Goal: Navigation & Orientation: Find specific page/section

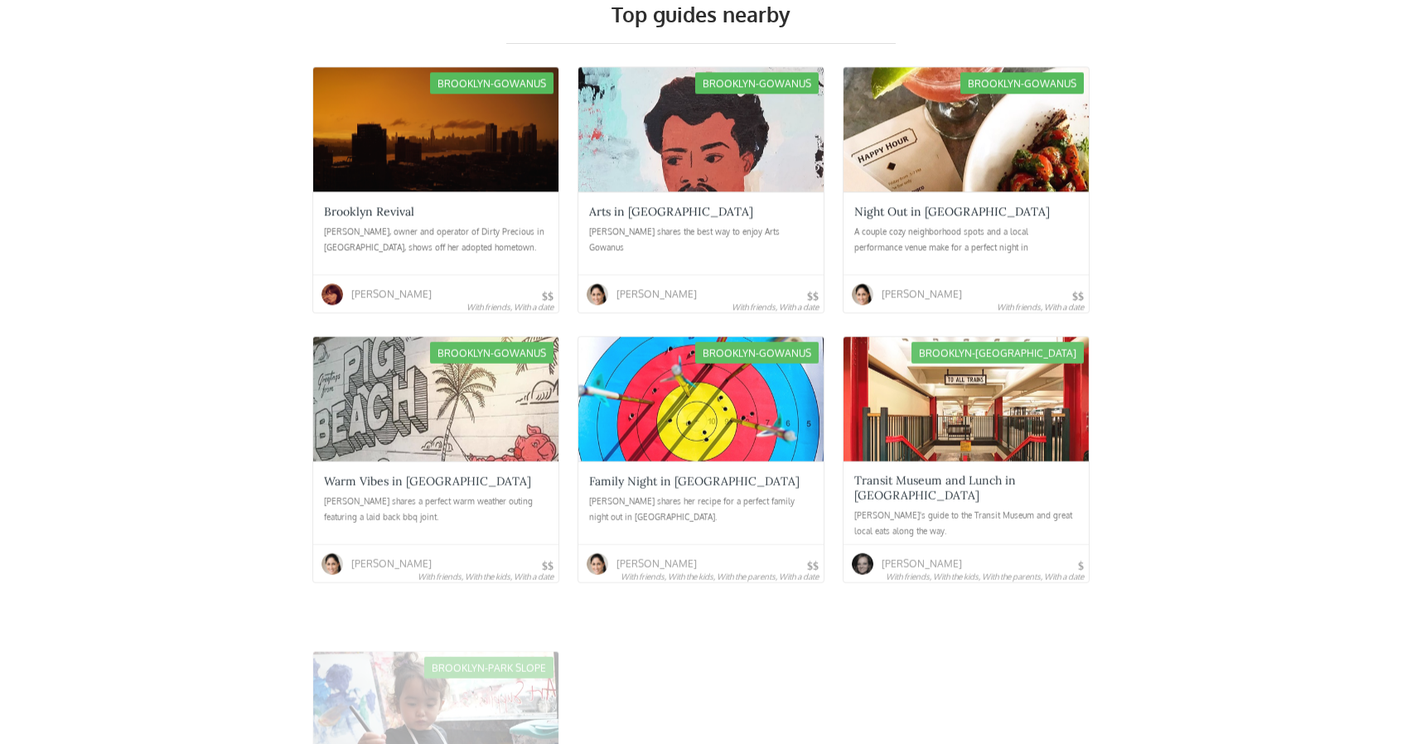
scroll to position [3978, 0]
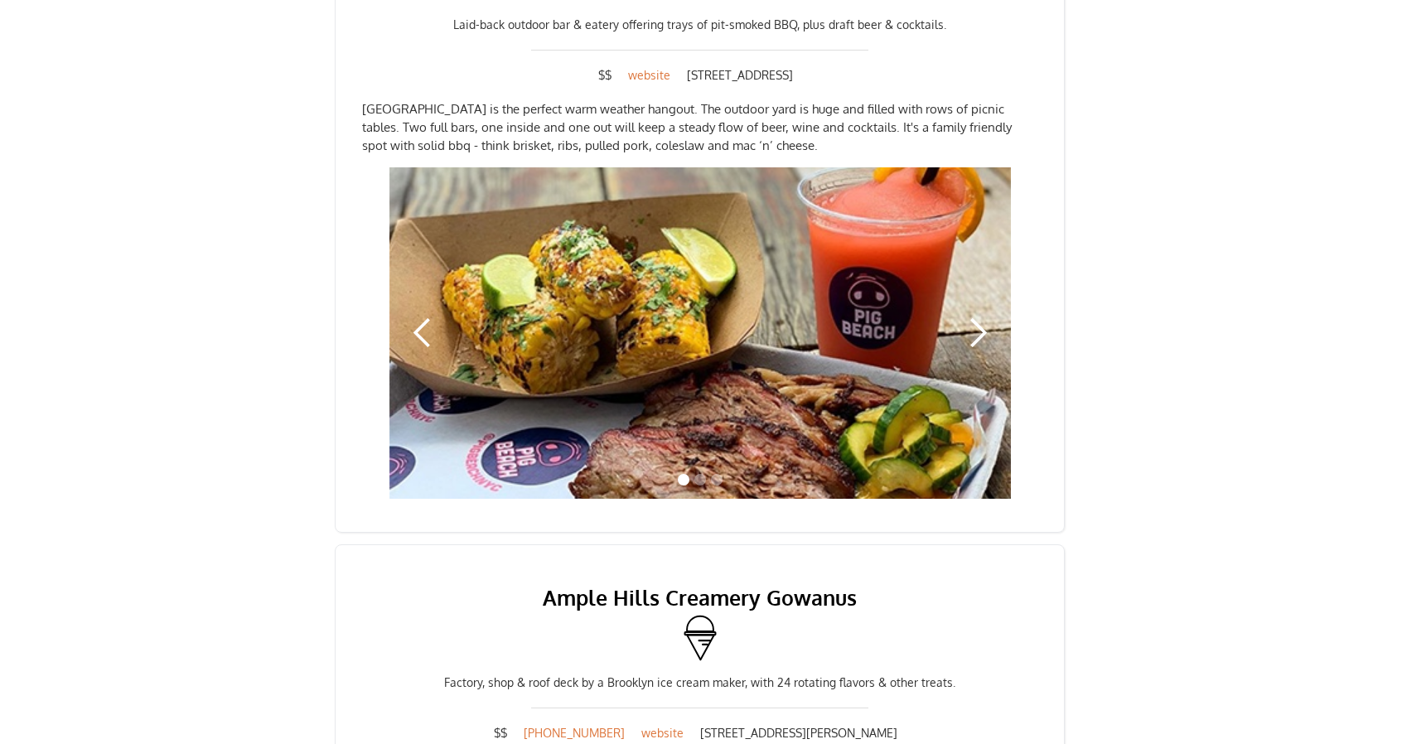
scroll to position [414, 0]
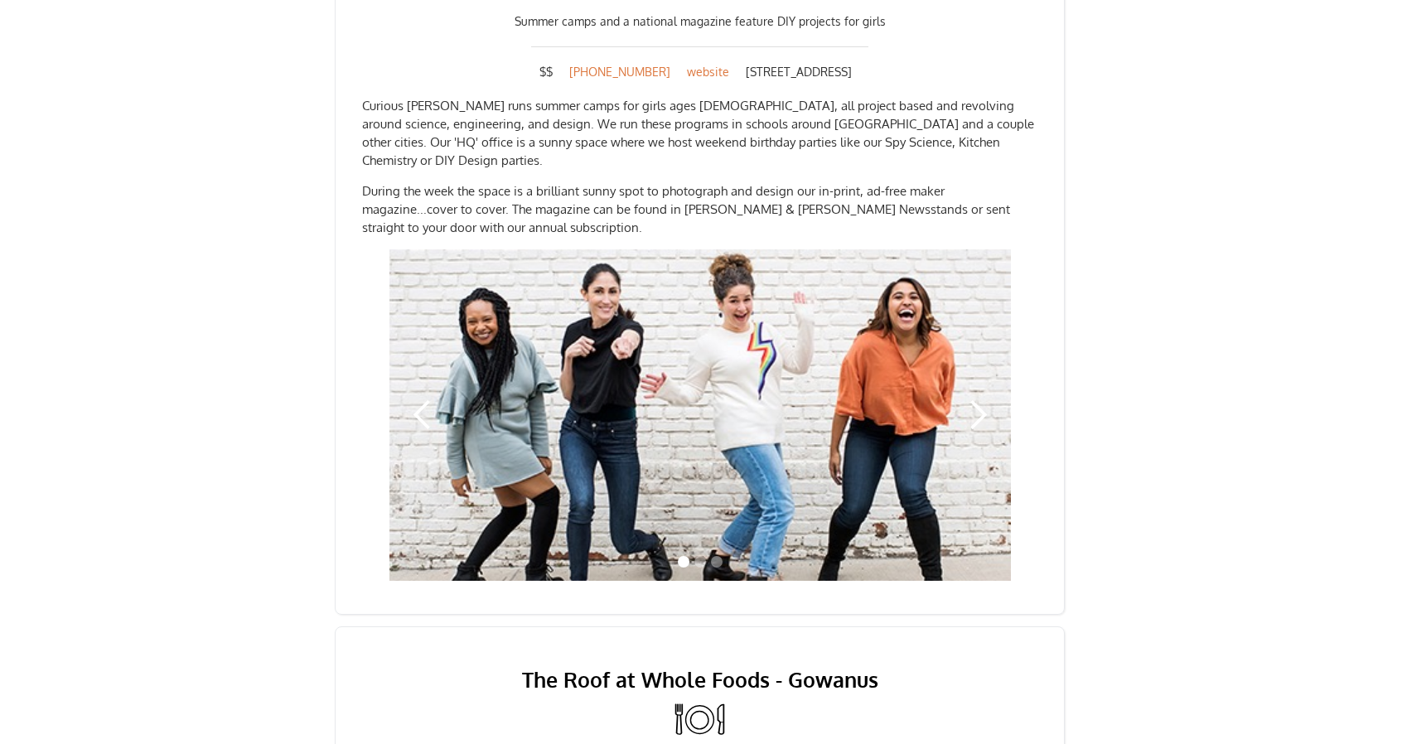
scroll to position [1492, 0]
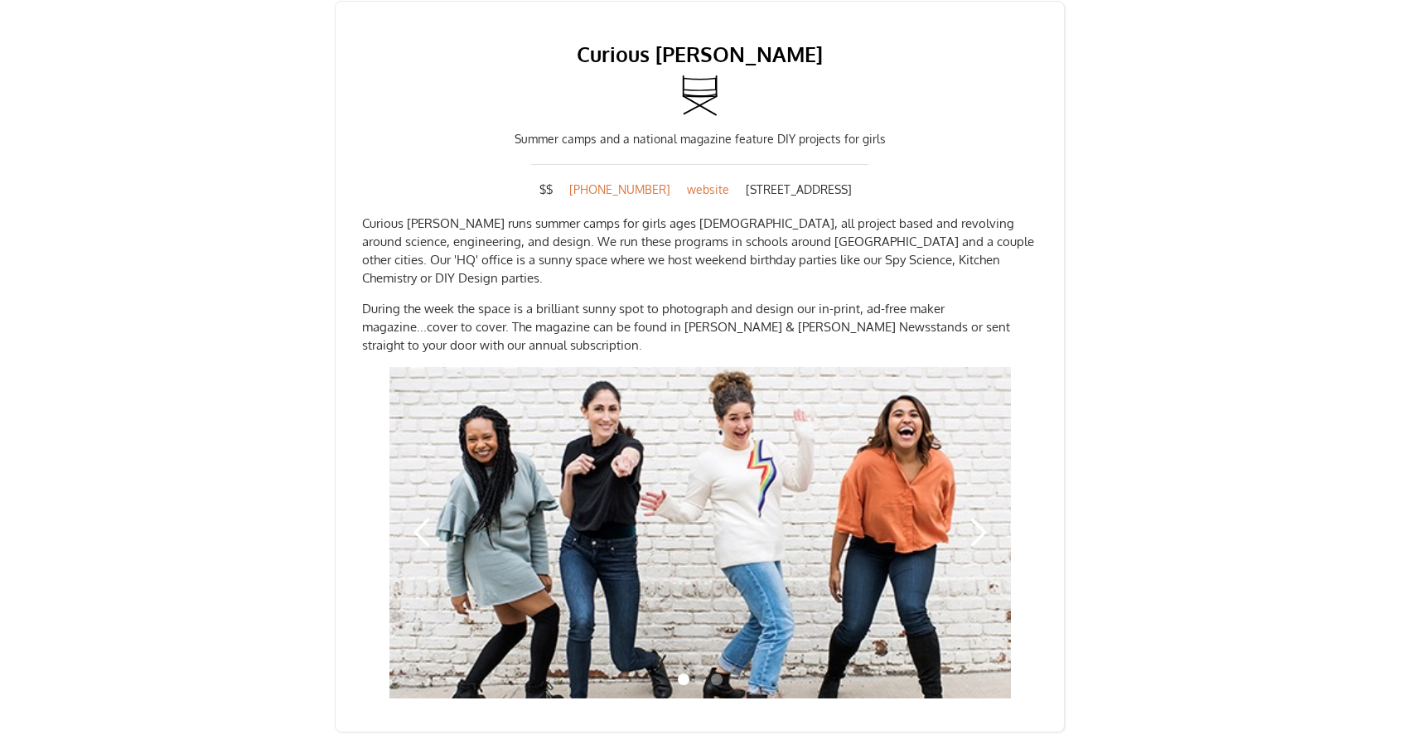
click at [984, 516] on div "next slide" at bounding box center [977, 532] width 33 height 33
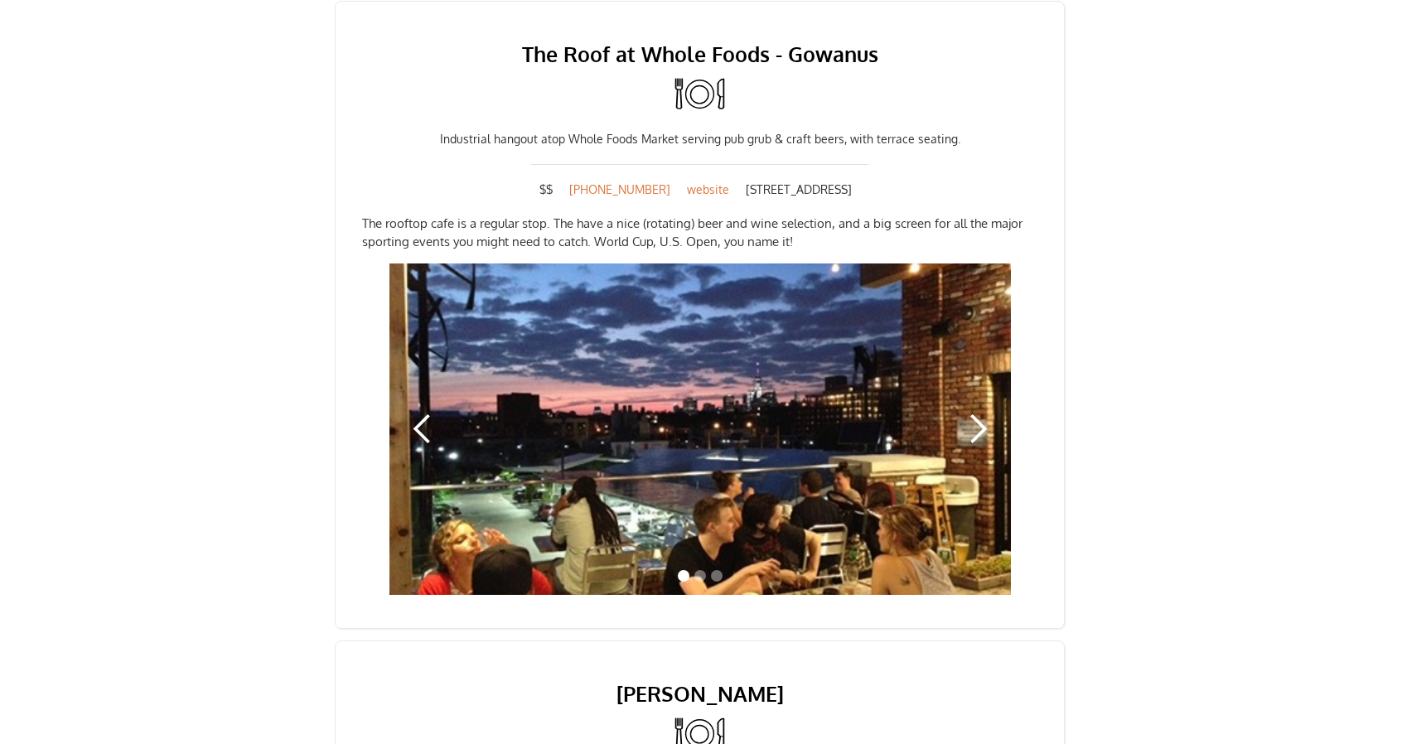
scroll to position [2237, 0]
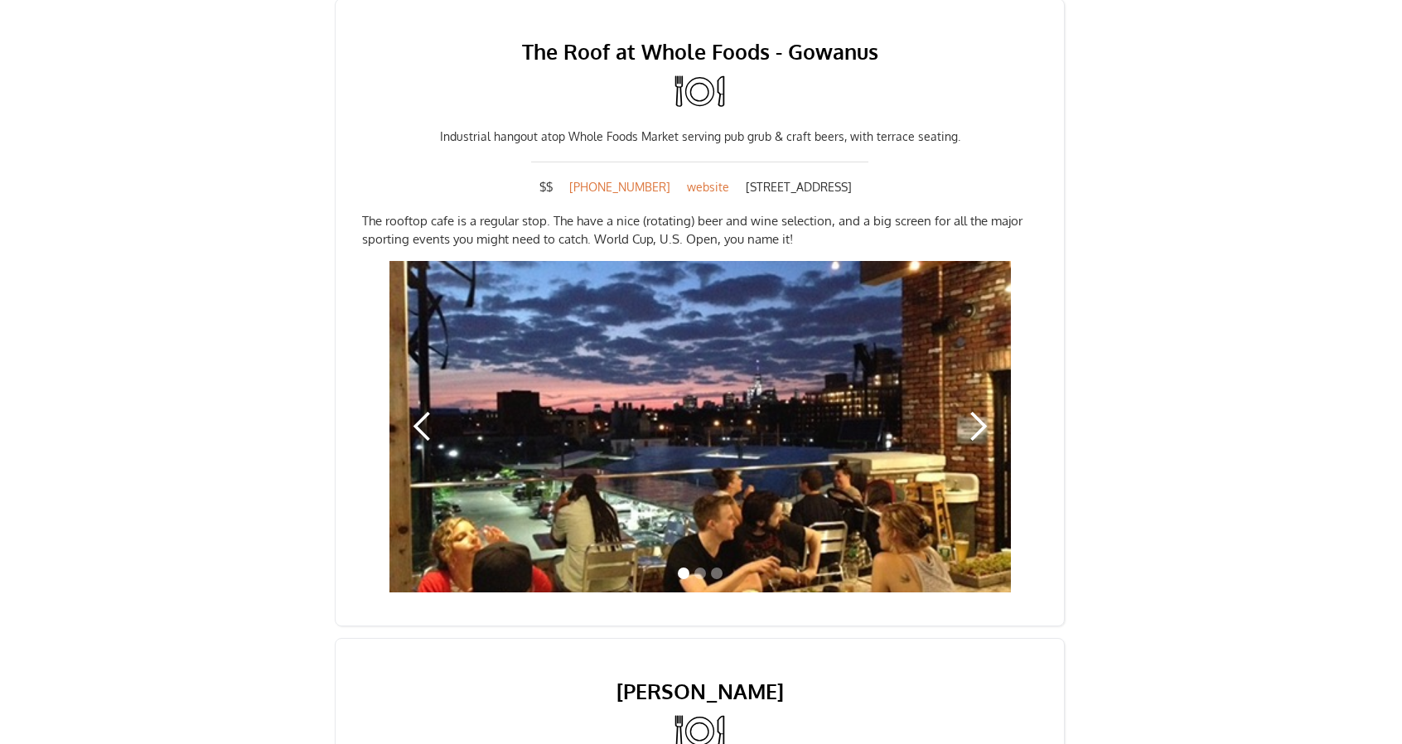
click at [981, 410] on div "next slide" at bounding box center [977, 426] width 33 height 33
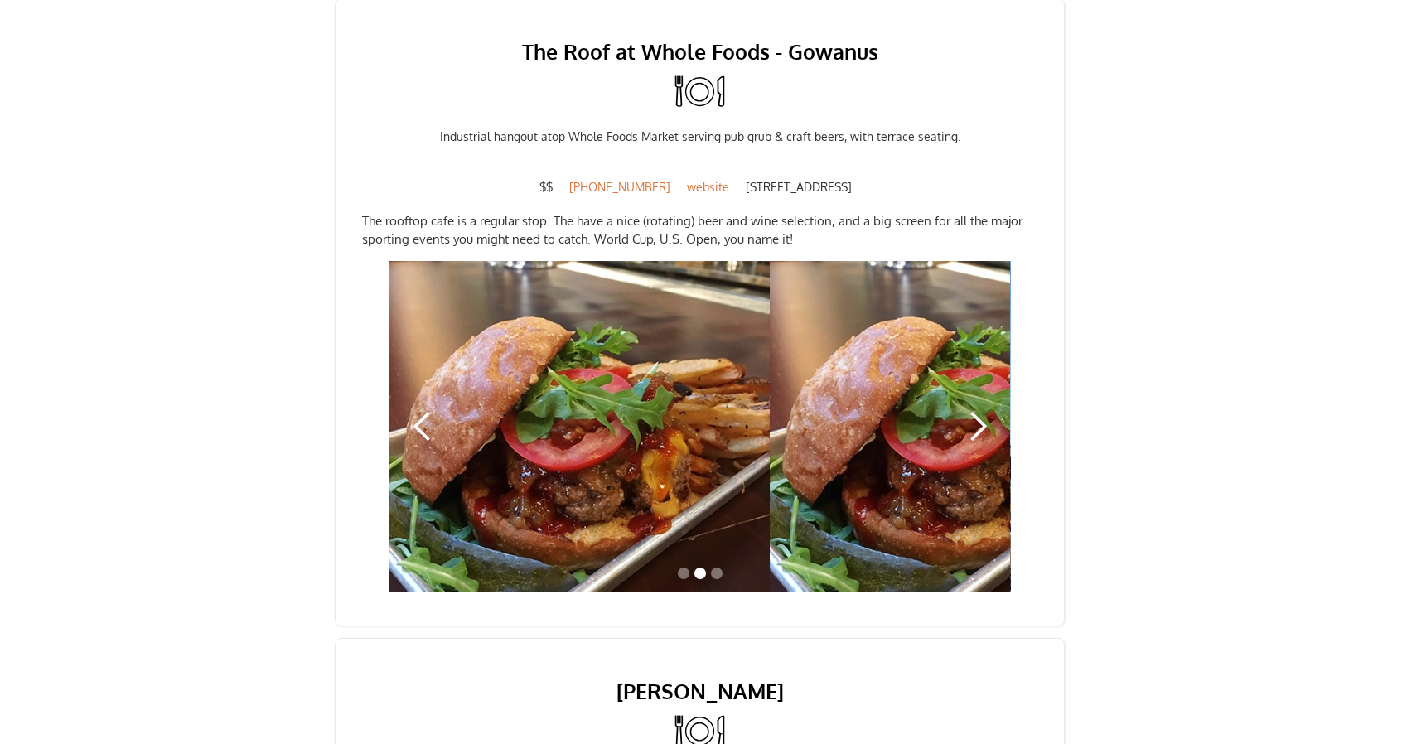
click at [981, 410] on div "next slide" at bounding box center [977, 426] width 33 height 33
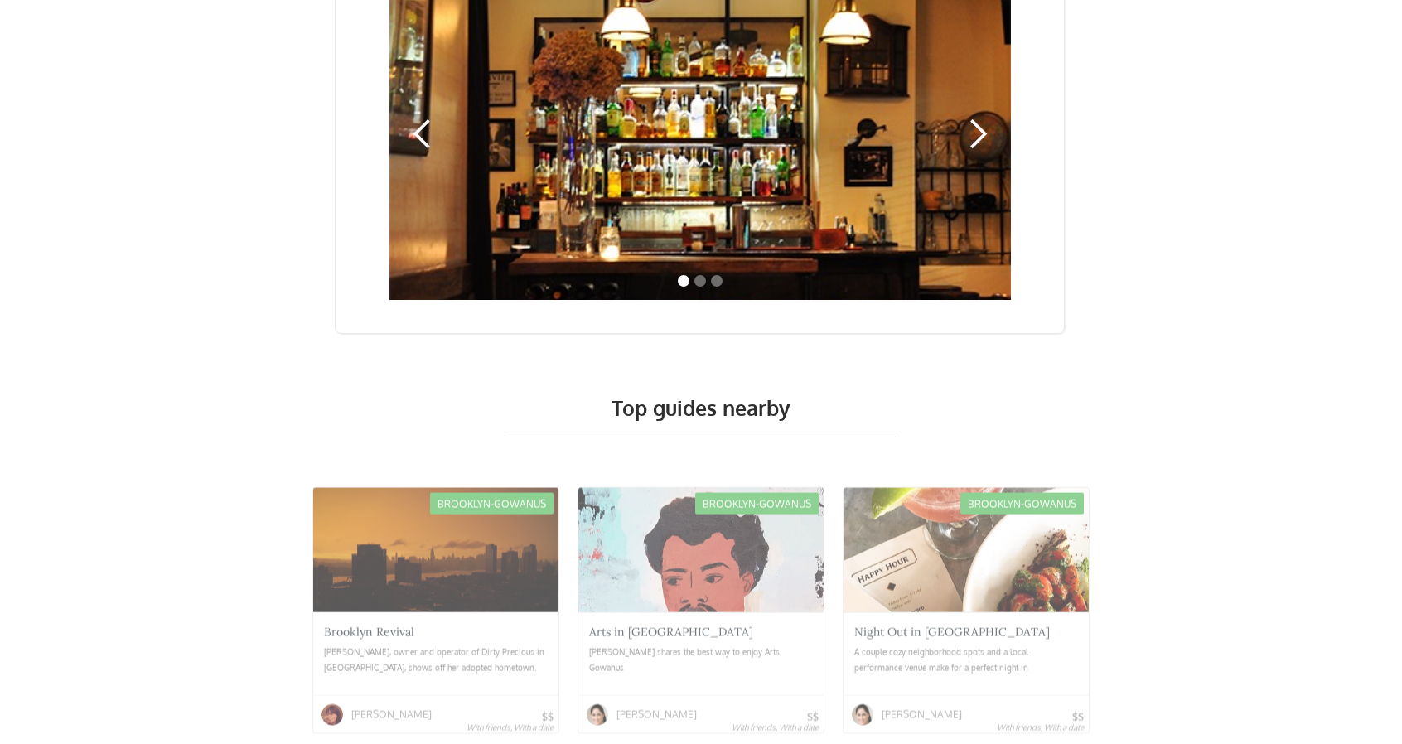
scroll to position [3563, 0]
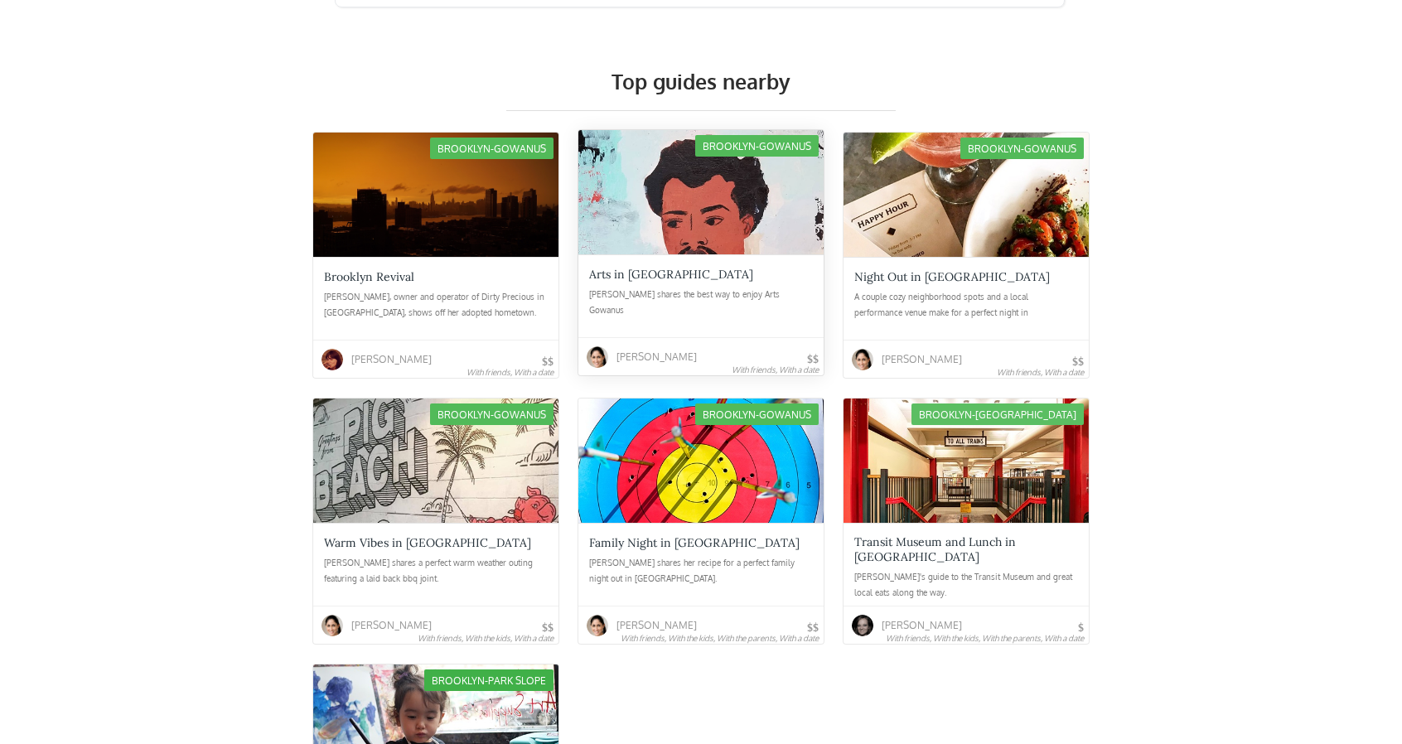
click at [640, 267] on div "Arts in [GEOGRAPHIC_DATA]" at bounding box center [671, 274] width 164 height 15
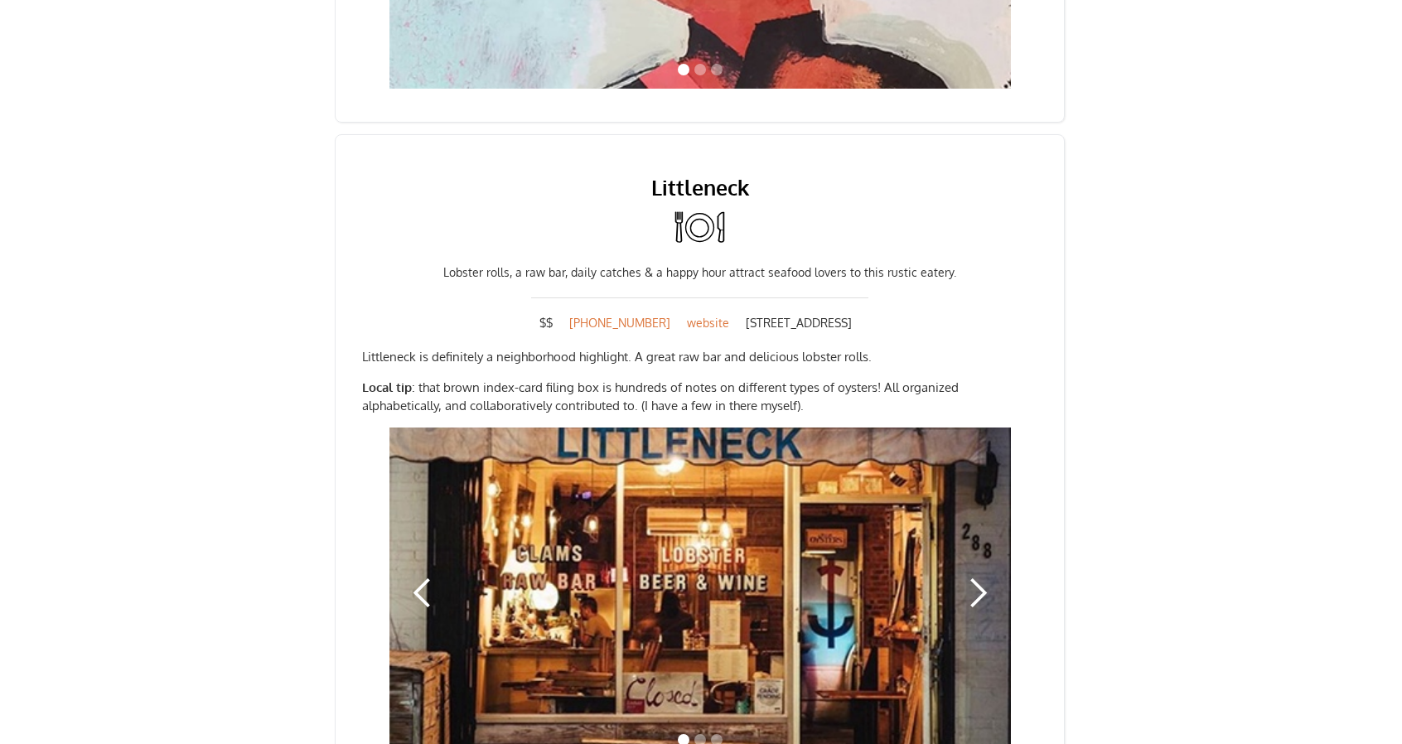
scroll to position [1492, 0]
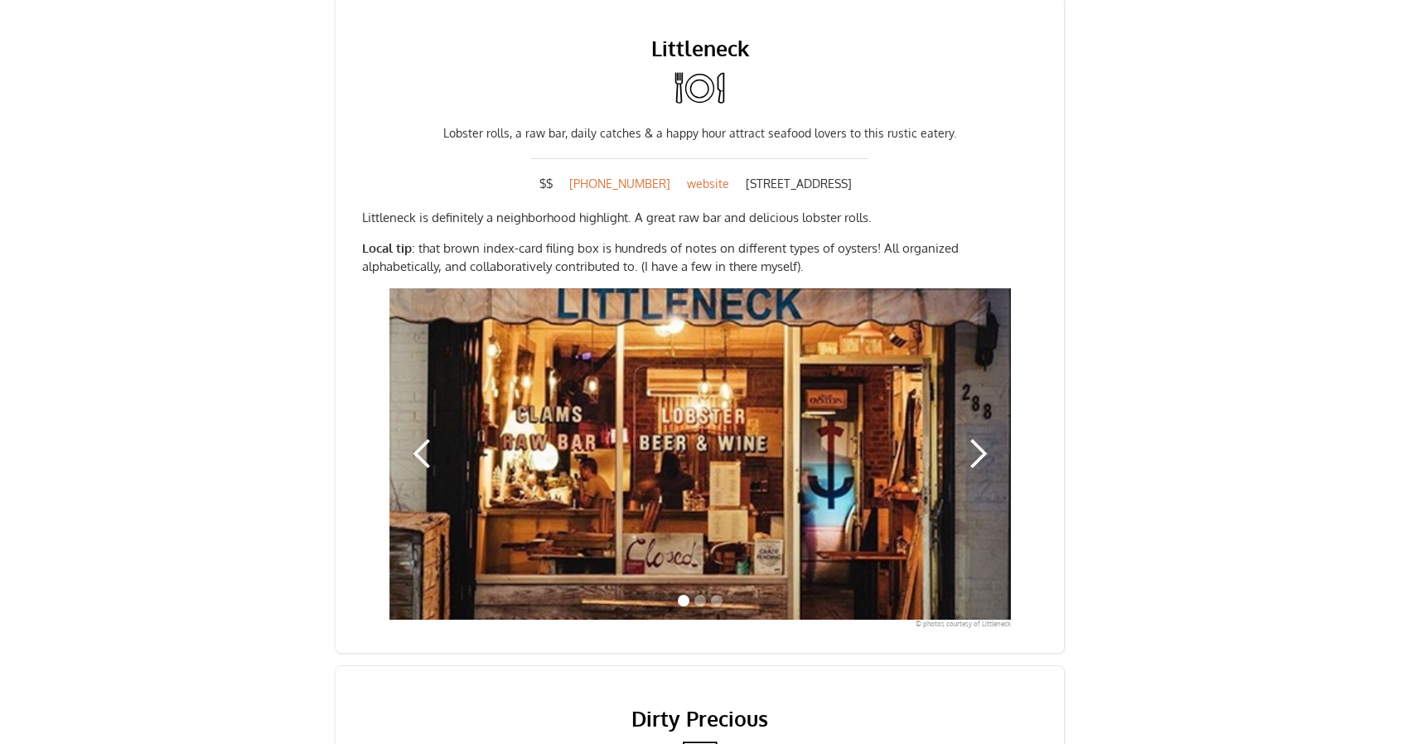
click at [992, 449] on div "next slide" at bounding box center [977, 454] width 33 height 33
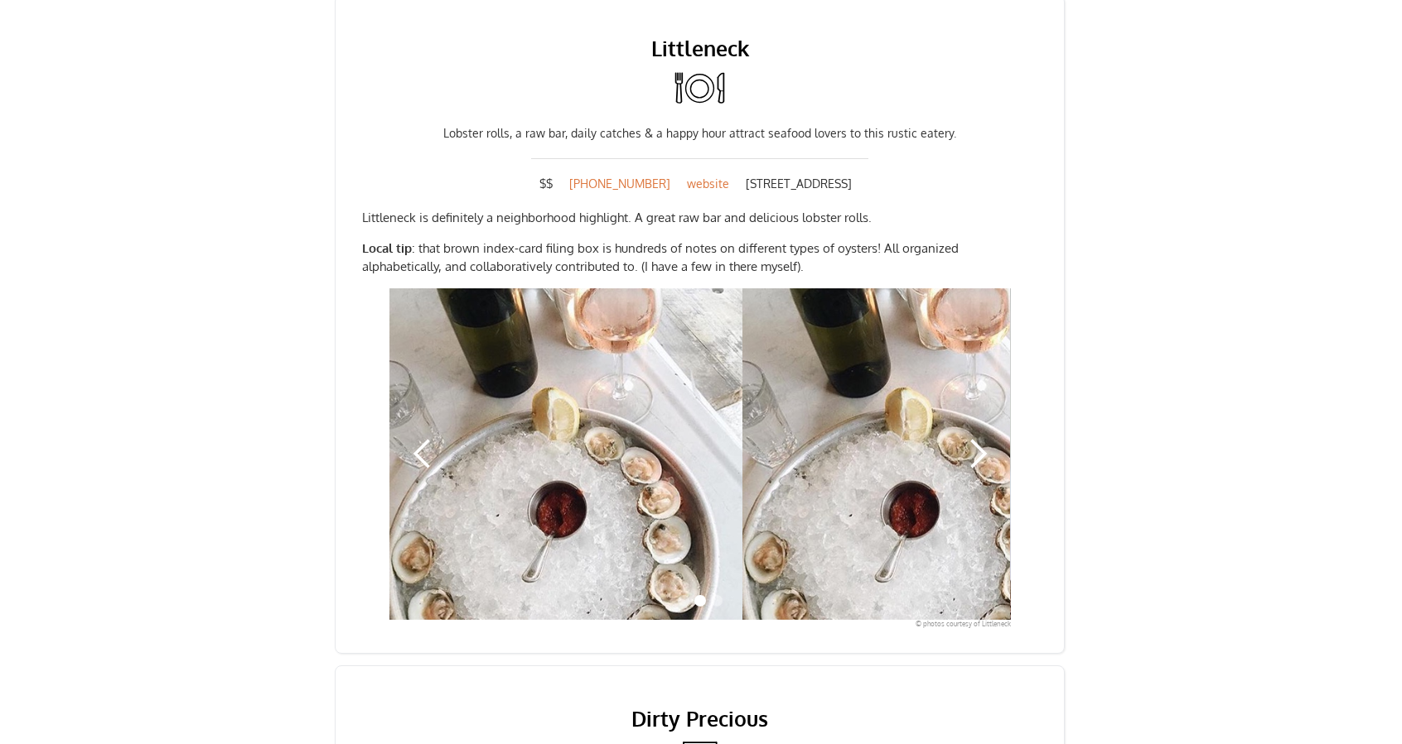
click at [986, 438] on div "next slide" at bounding box center [977, 454] width 33 height 33
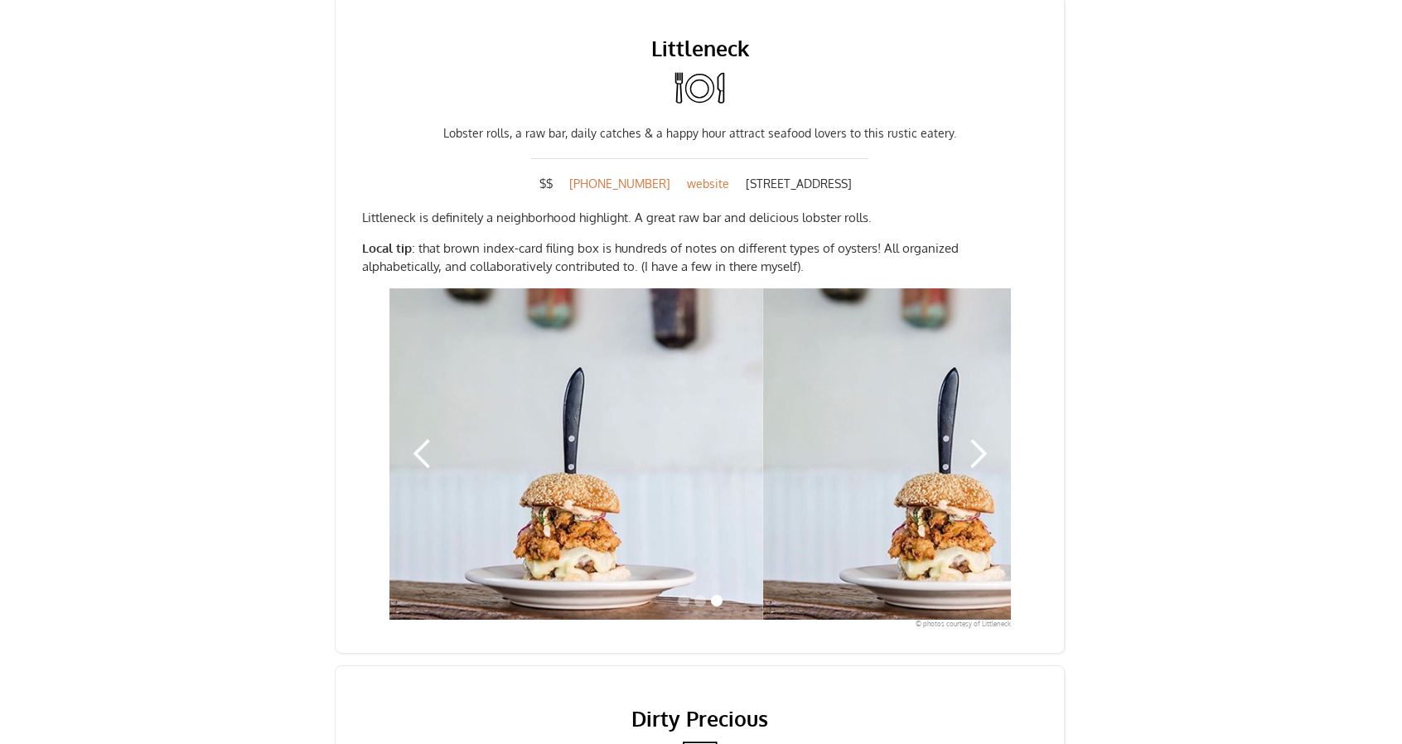
scroll to position [1740, 0]
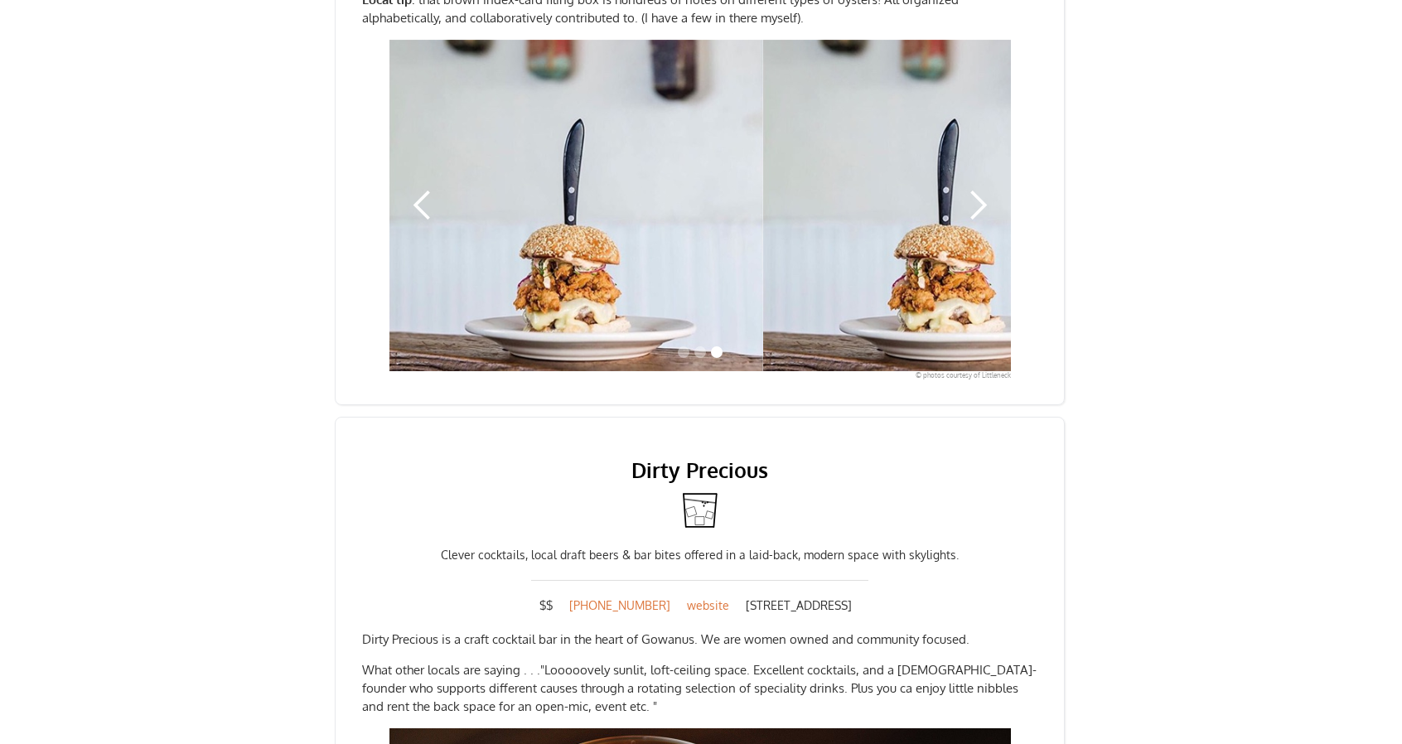
click at [983, 190] on div "next slide" at bounding box center [977, 205] width 33 height 33
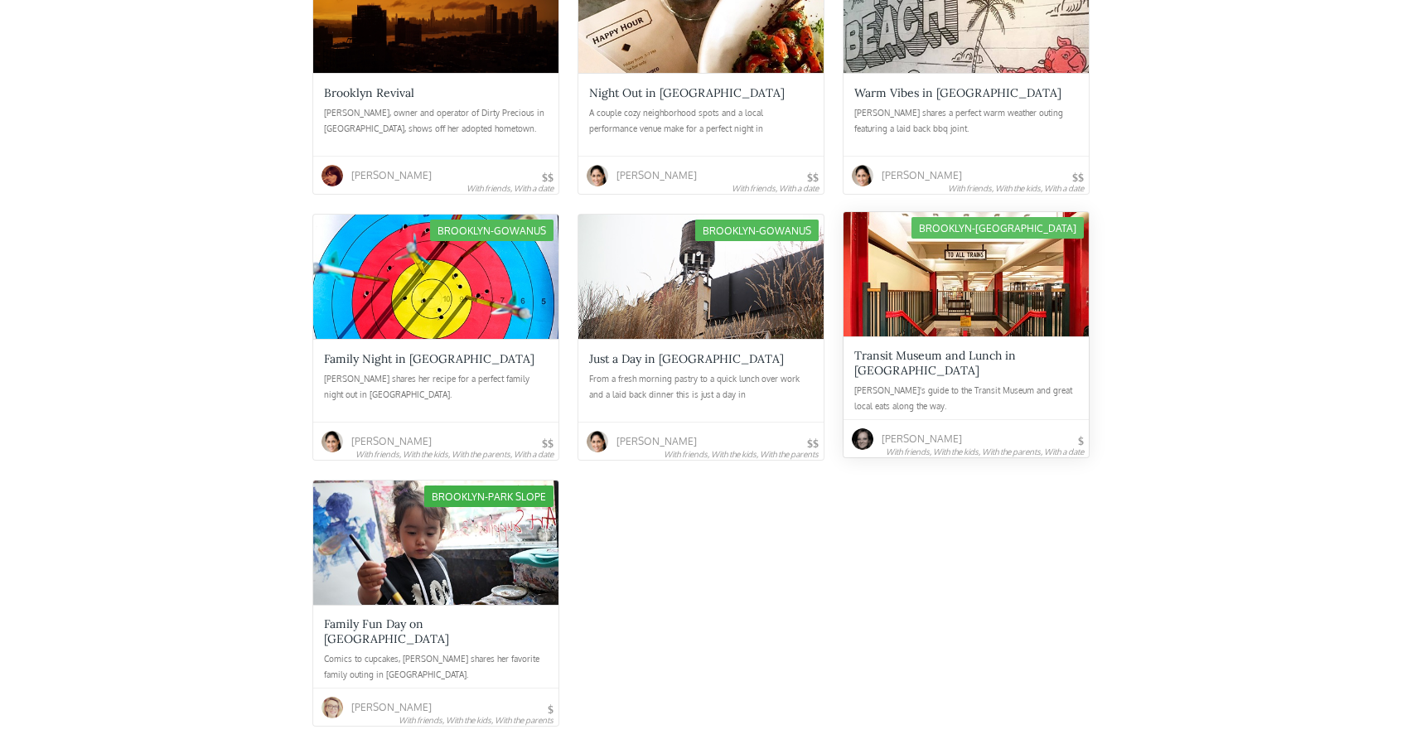
scroll to position [3066, 0]
